Goal: Transaction & Acquisition: Purchase product/service

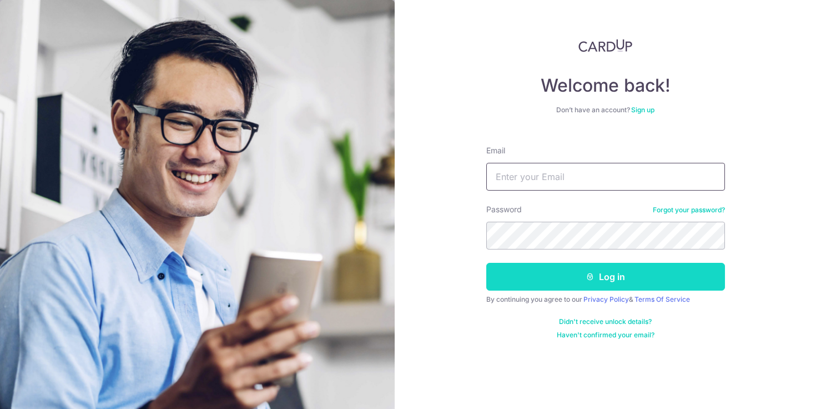
type input "zhangselene@gmail.com"
click at [543, 285] on button "Log in" at bounding box center [605, 277] width 239 height 28
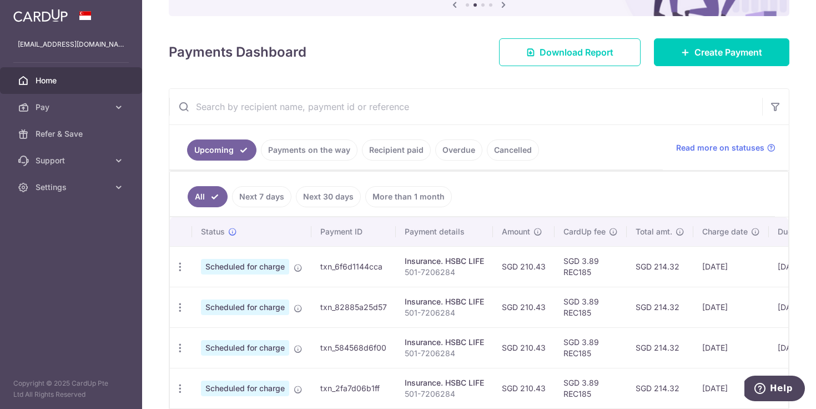
scroll to position [112, 0]
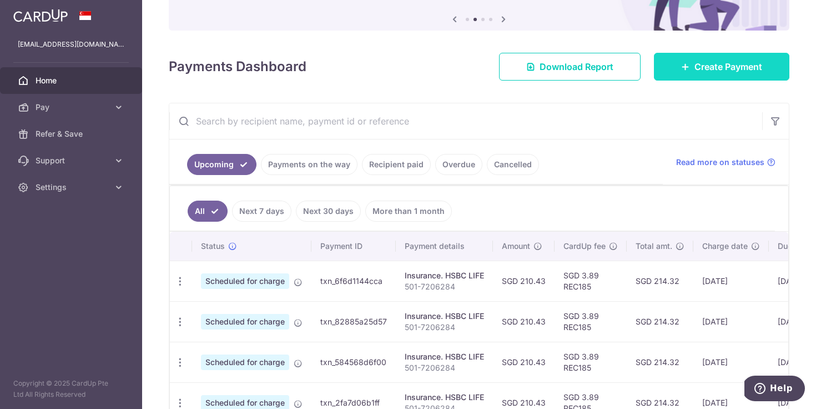
click at [711, 68] on span "Create Payment" at bounding box center [728, 66] width 68 height 13
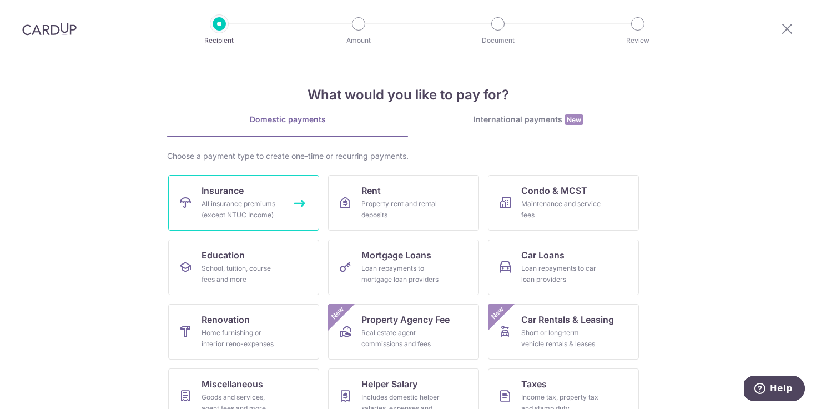
click at [243, 198] on div "All insurance premiums (except NTUC Income)" at bounding box center [242, 209] width 80 height 22
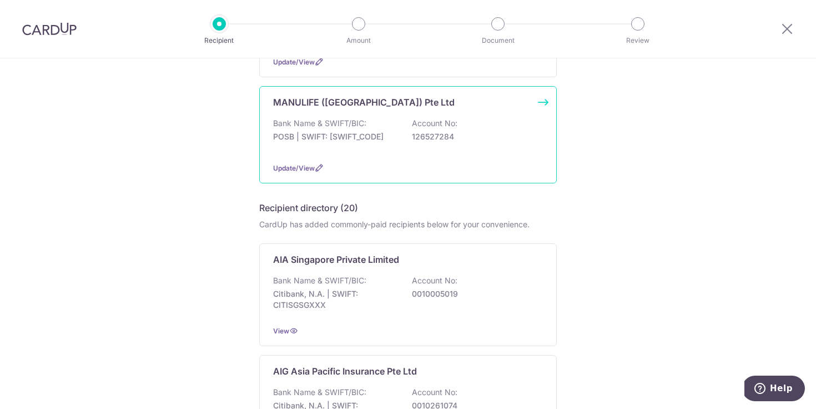
scroll to position [200, 0]
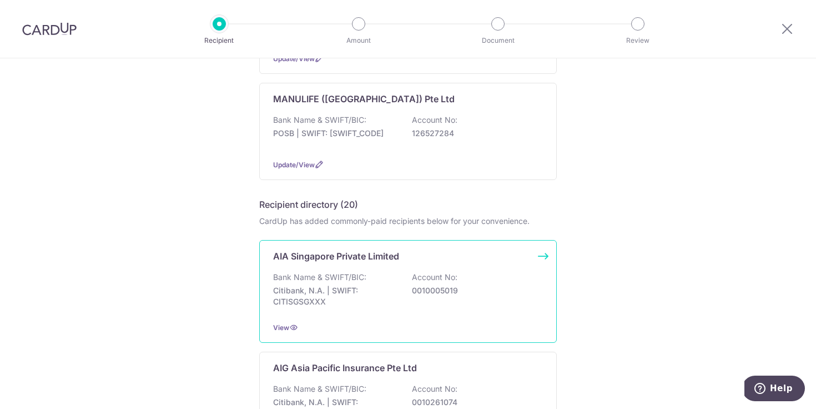
click at [330, 284] on div "Bank Name & SWIFT/BIC: Citibank, N.A. | SWIFT: CITISGSGXXX Account No: 00100050…" at bounding box center [408, 291] width 270 height 41
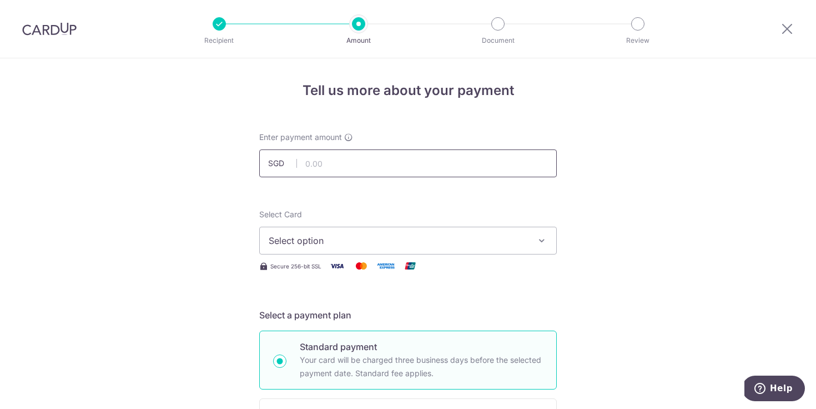
click at [348, 162] on input "text" at bounding box center [408, 163] width 298 height 28
click at [306, 246] on span "Select option" at bounding box center [398, 240] width 259 height 13
type input "1,015.88"
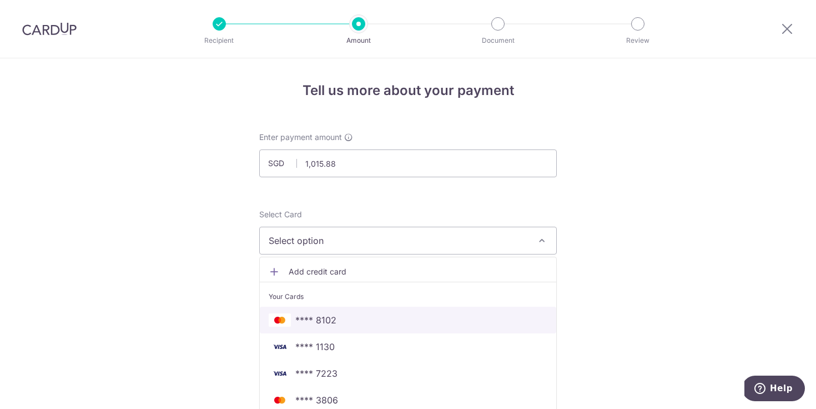
click at [336, 318] on span "**** 8102" at bounding box center [408, 319] width 279 height 13
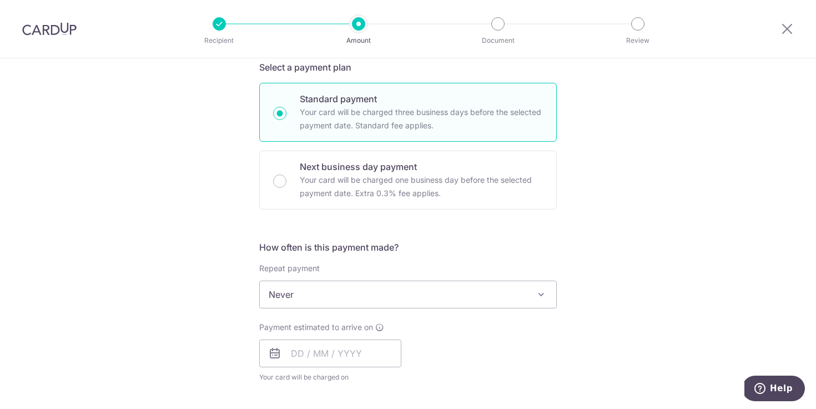
scroll to position [284, 0]
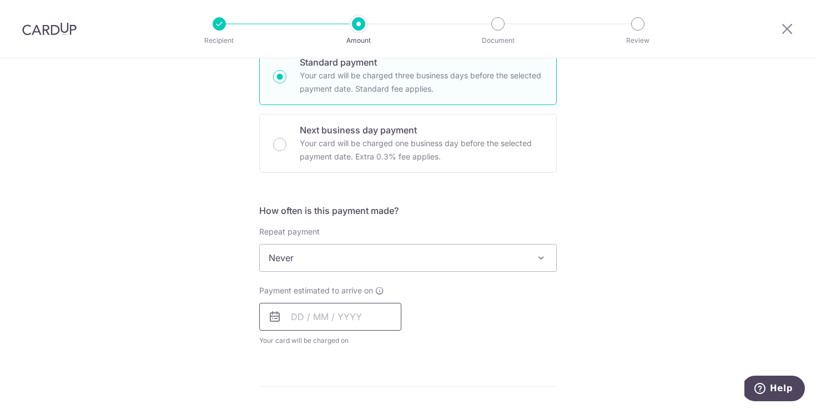
click at [296, 315] on input "text" at bounding box center [330, 317] width 142 height 28
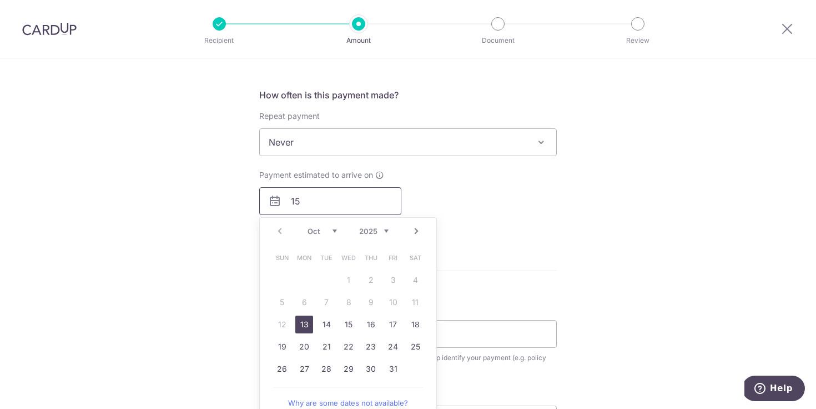
scroll to position [401, 0]
type input "15"
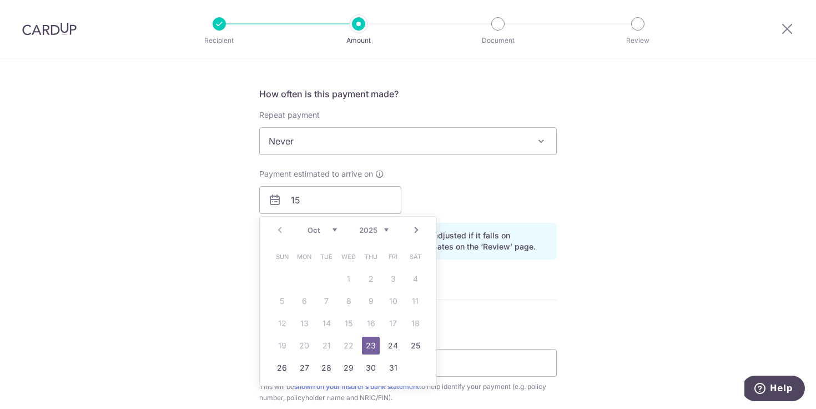
click at [583, 260] on div "Tell us more about your payment Enter payment amount SGD 1,015.88 1015.88 Selec…" at bounding box center [408, 174] width 816 height 1034
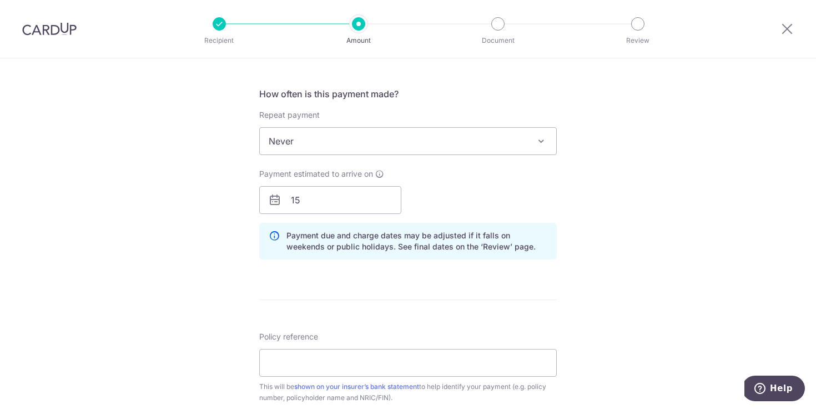
scroll to position [467, 0]
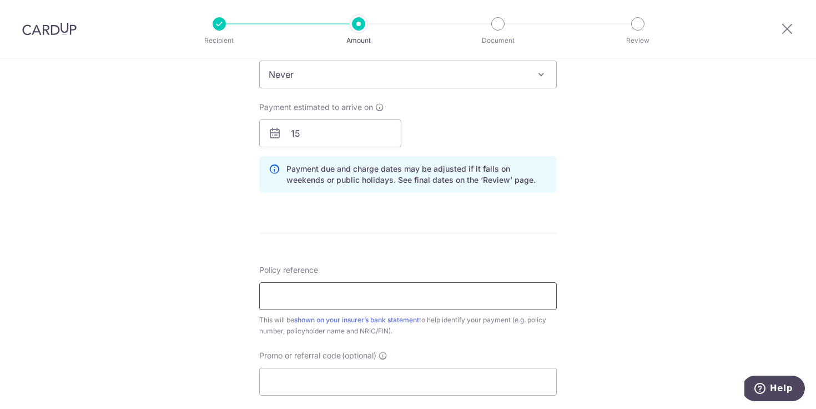
click at [285, 296] on input "Policy reference" at bounding box center [408, 296] width 298 height 28
type input "L542980138"
click at [295, 387] on input "Promo or referral code (optional)" at bounding box center [408, 381] width 298 height 28
paste input "OCBC90NV"
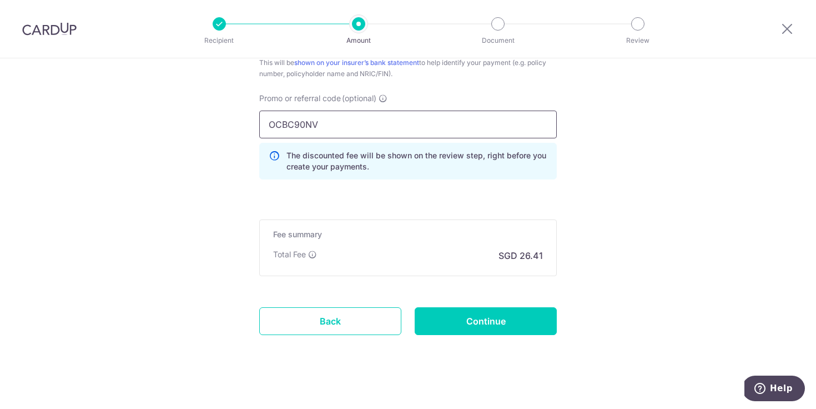
scroll to position [734, 0]
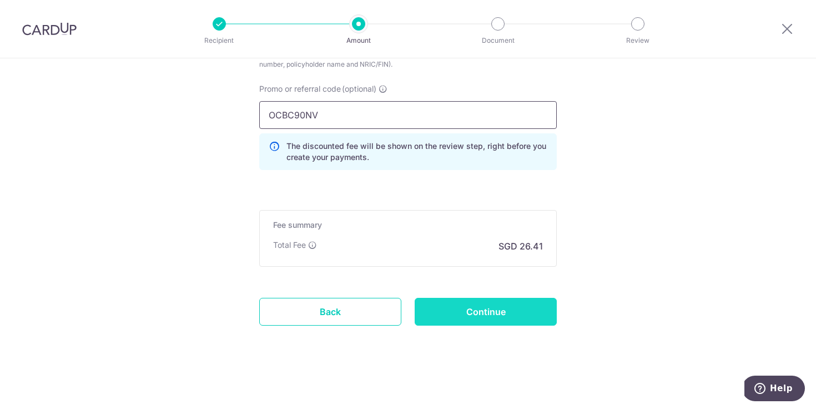
type input "OCBC90NV"
click at [493, 320] on input "Continue" at bounding box center [486, 312] width 142 height 28
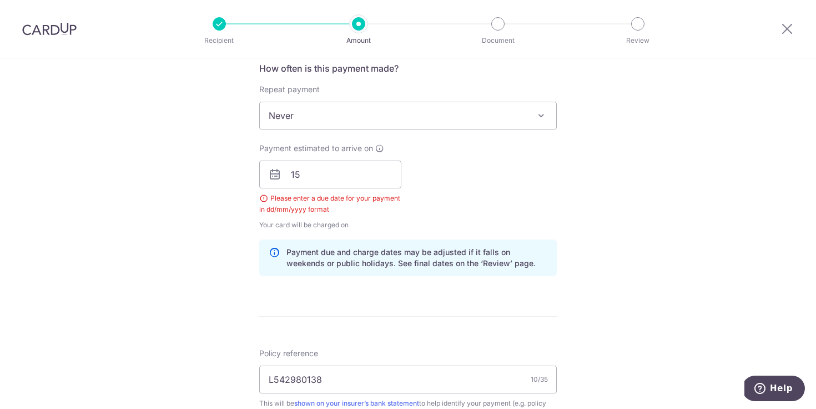
scroll to position [356, 0]
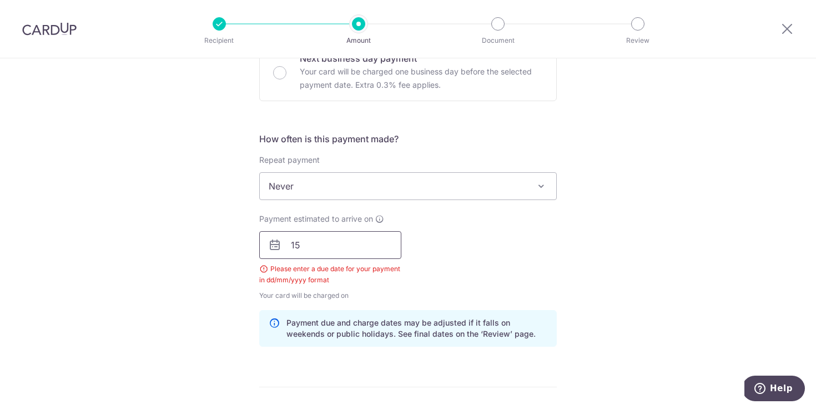
click at [306, 241] on input "15" at bounding box center [330, 245] width 142 height 28
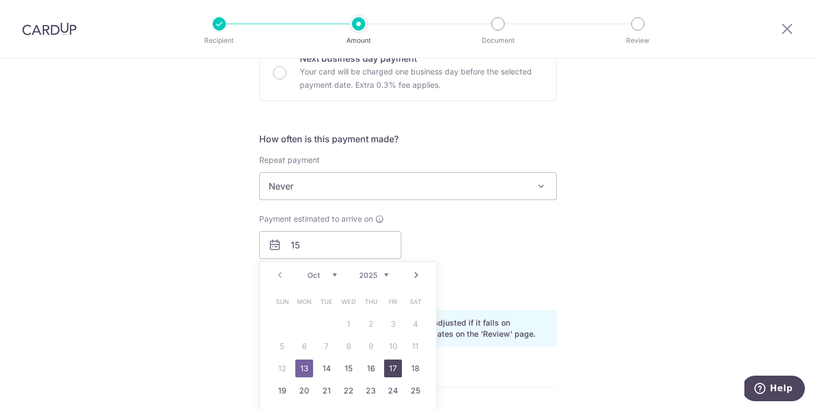
click at [390, 365] on link "17" at bounding box center [393, 368] width 18 height 18
type input "17/10/2025"
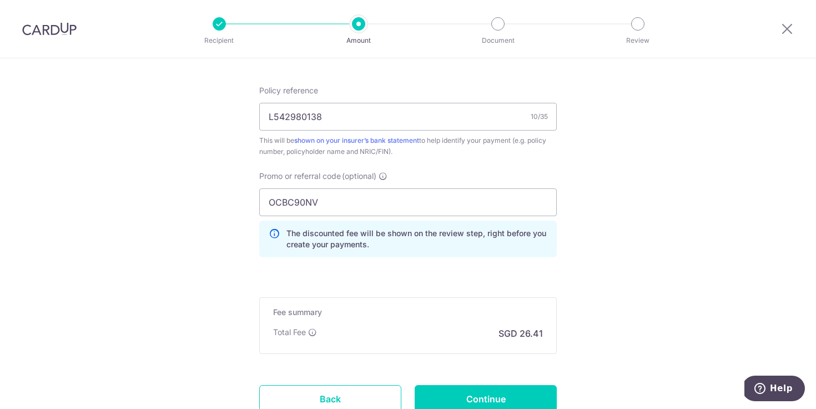
scroll to position [749, 0]
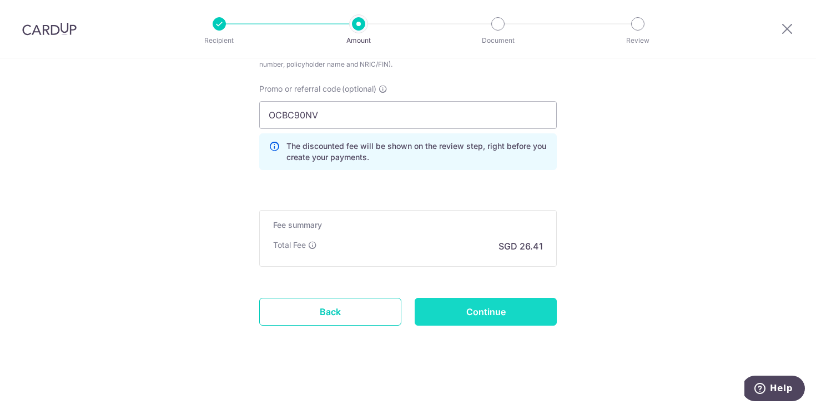
click at [469, 304] on input "Continue" at bounding box center [486, 312] width 142 height 28
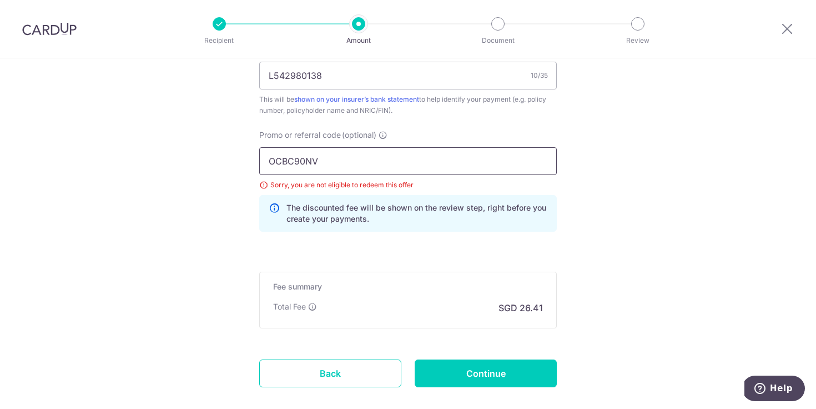
scroll to position [699, 0]
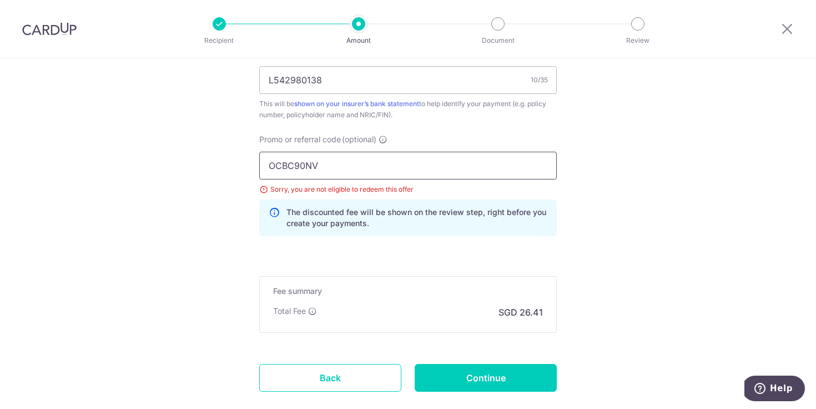
click at [337, 164] on input "OCBC90NV" at bounding box center [408, 166] width 298 height 28
paste input "MC"
type input "OCBC90NMC"
click at [453, 379] on input "Continue" at bounding box center [486, 378] width 142 height 28
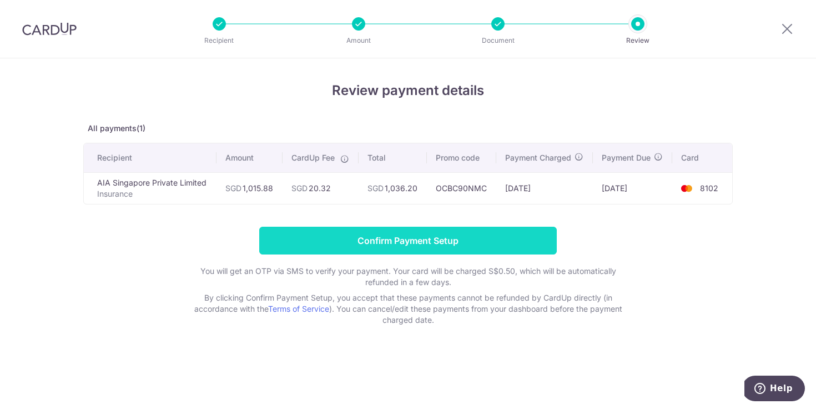
click at [299, 238] on input "Confirm Payment Setup" at bounding box center [408, 240] width 298 height 28
